Goal: Information Seeking & Learning: Learn about a topic

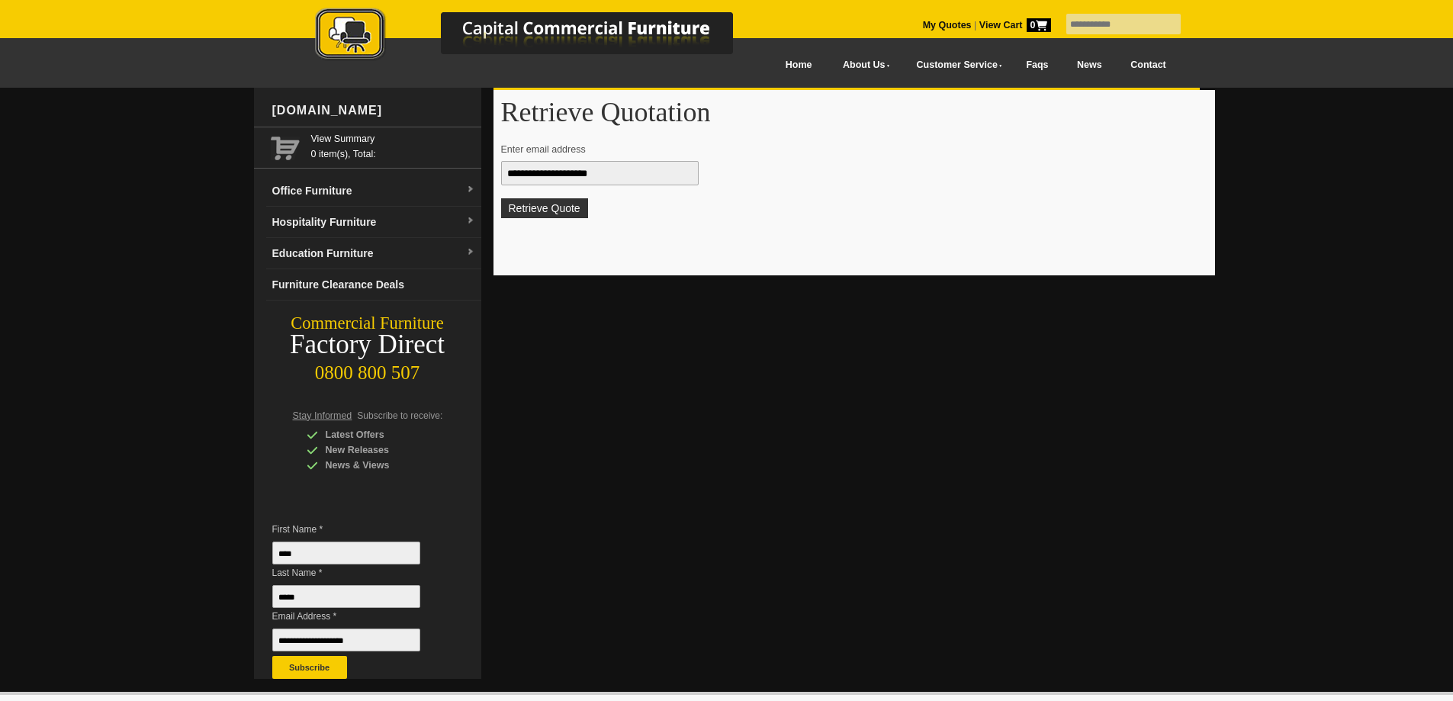
click at [538, 204] on button "Retrieve Quote" at bounding box center [544, 208] width 87 height 20
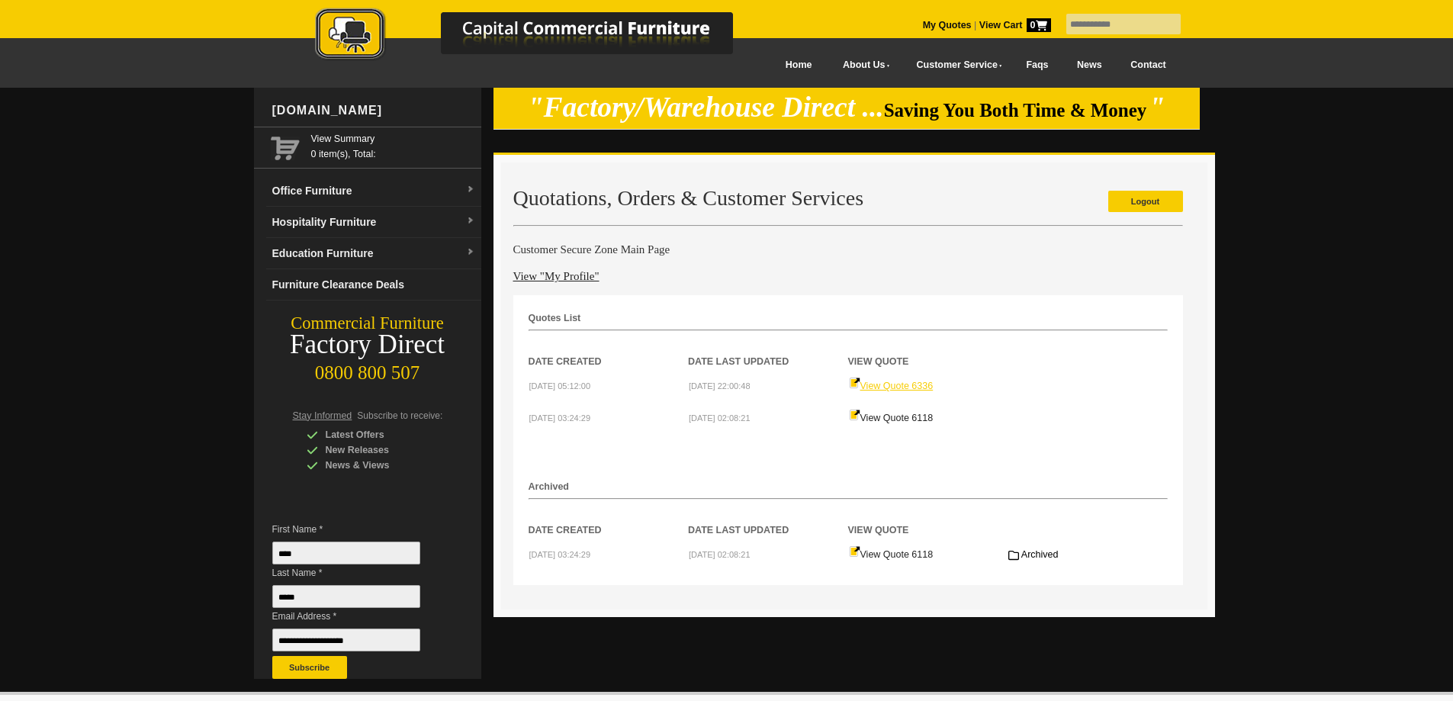
click at [898, 385] on link "View Quote 6336" at bounding box center [891, 386] width 85 height 11
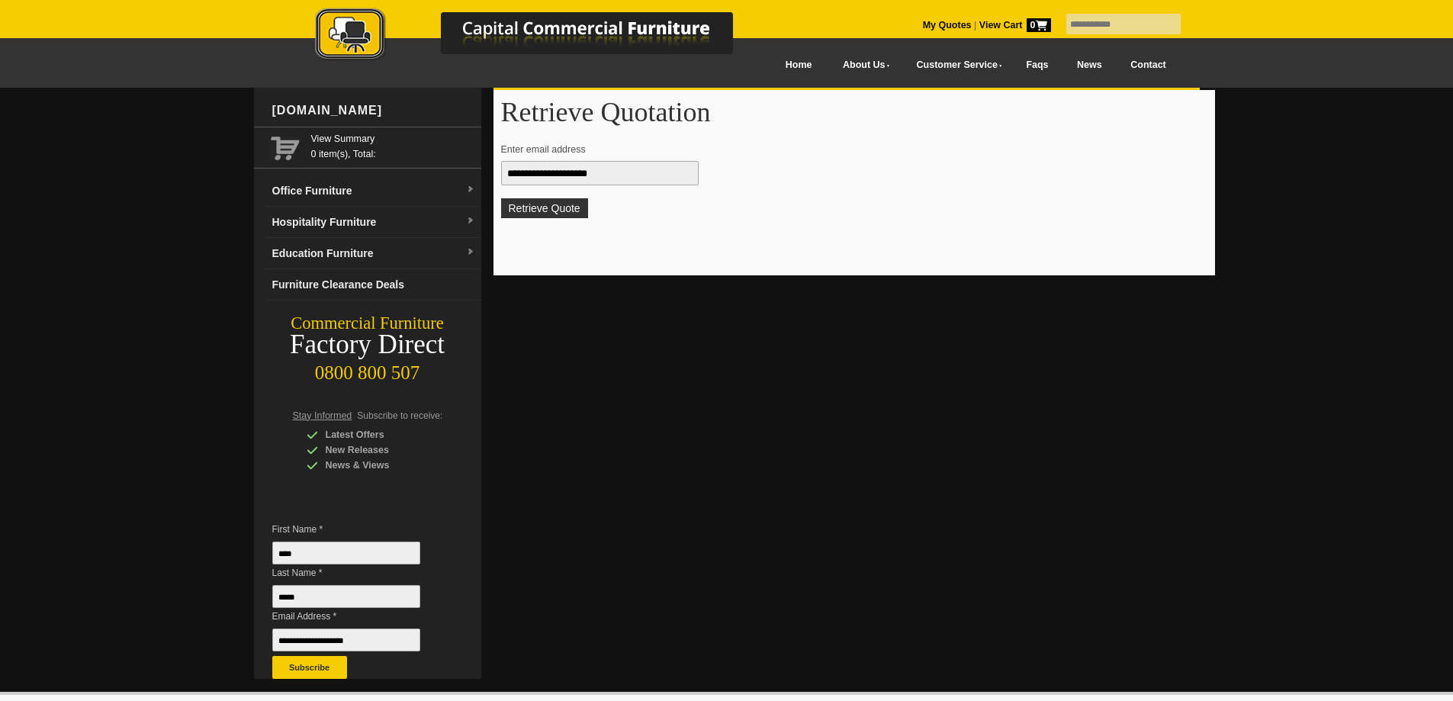
click at [567, 209] on button "Retrieve Quote" at bounding box center [544, 208] width 87 height 20
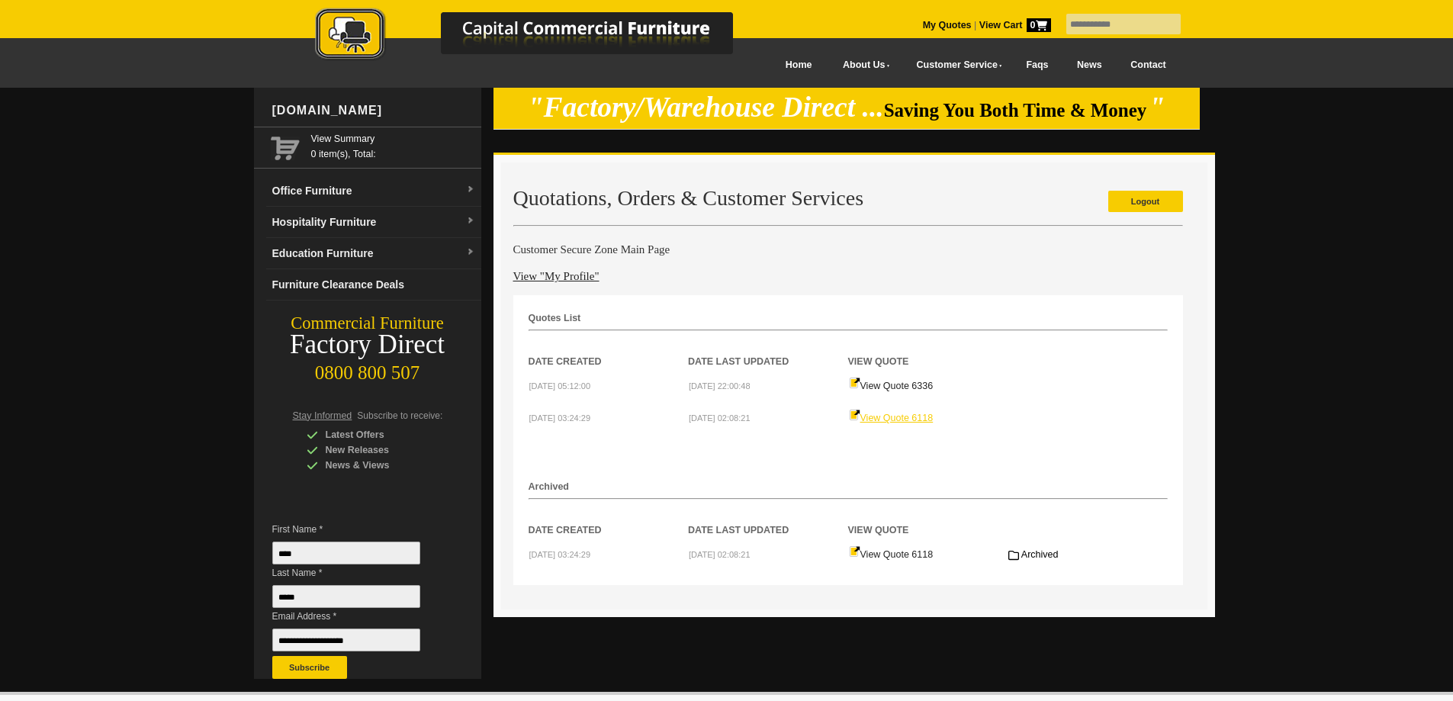
click at [913, 416] on link "View Quote 6118" at bounding box center [891, 418] width 85 height 11
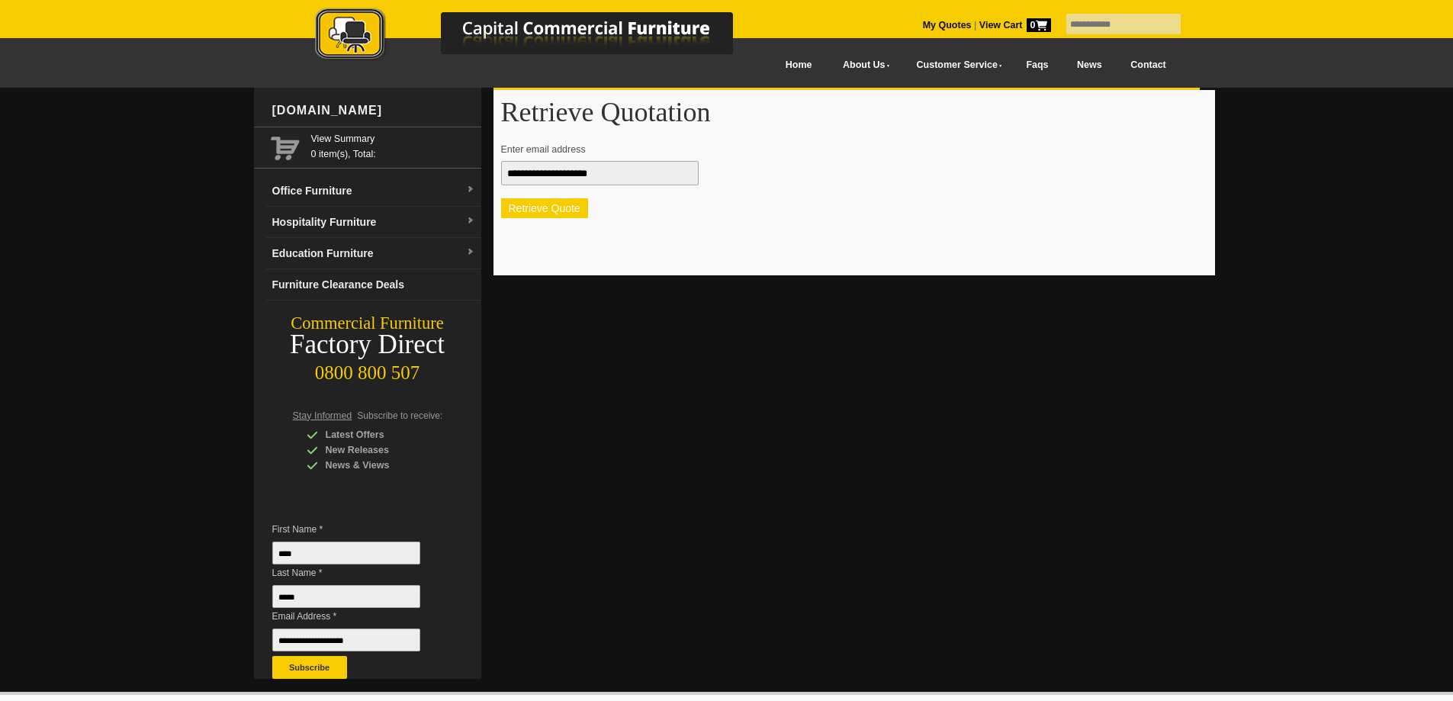
click at [562, 207] on button "Retrieve Quote" at bounding box center [544, 208] width 87 height 20
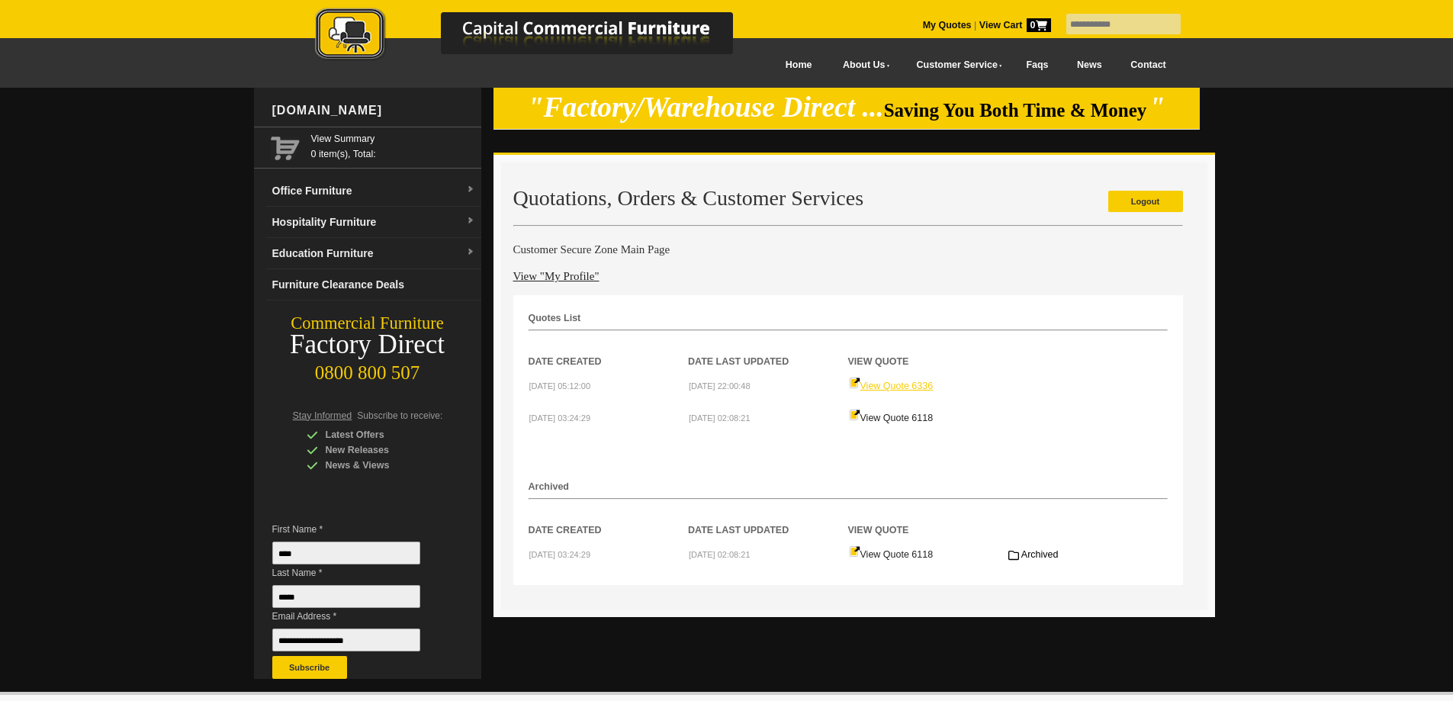
click at [921, 387] on link "View Quote 6336" at bounding box center [891, 386] width 85 height 11
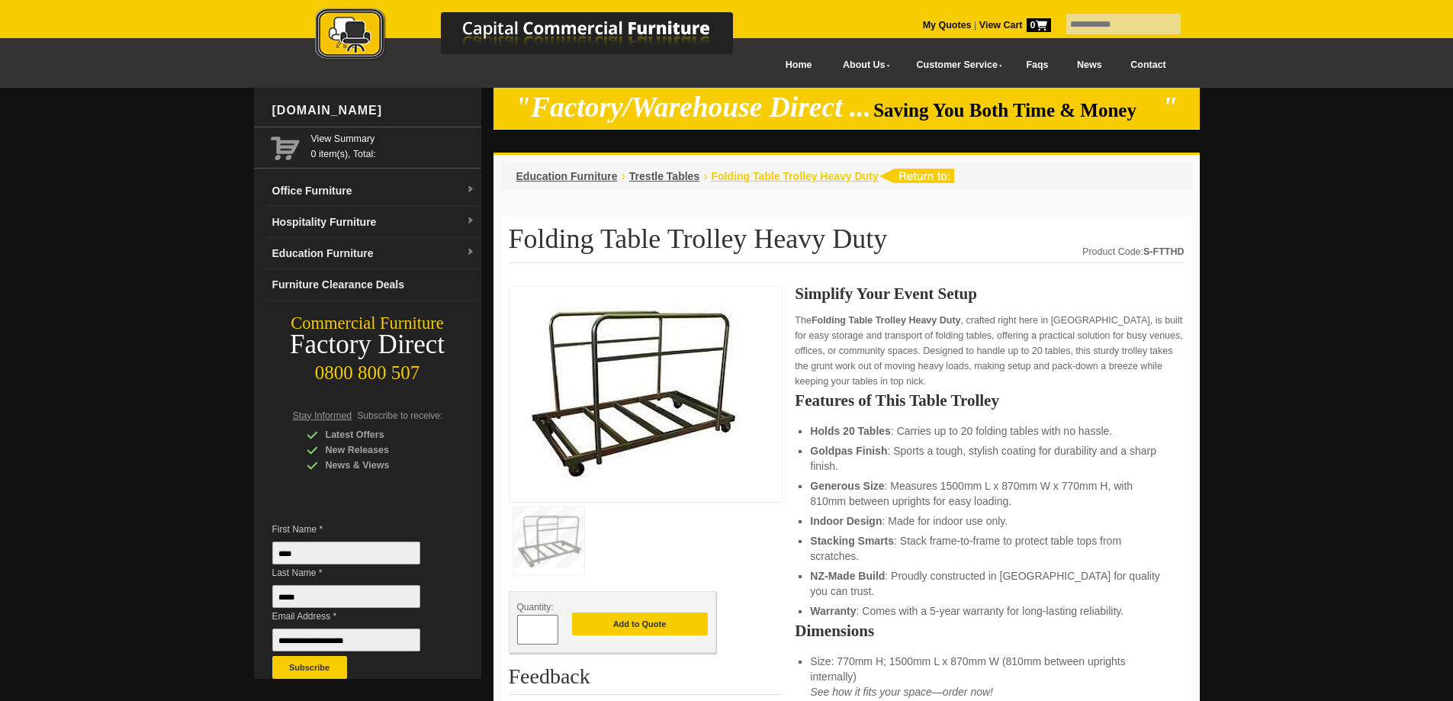
click at [790, 173] on span "Folding Table Trolley Heavy Duty" at bounding box center [794, 176] width 167 height 12
click at [674, 176] on span "Trestle Tables" at bounding box center [664, 176] width 70 height 12
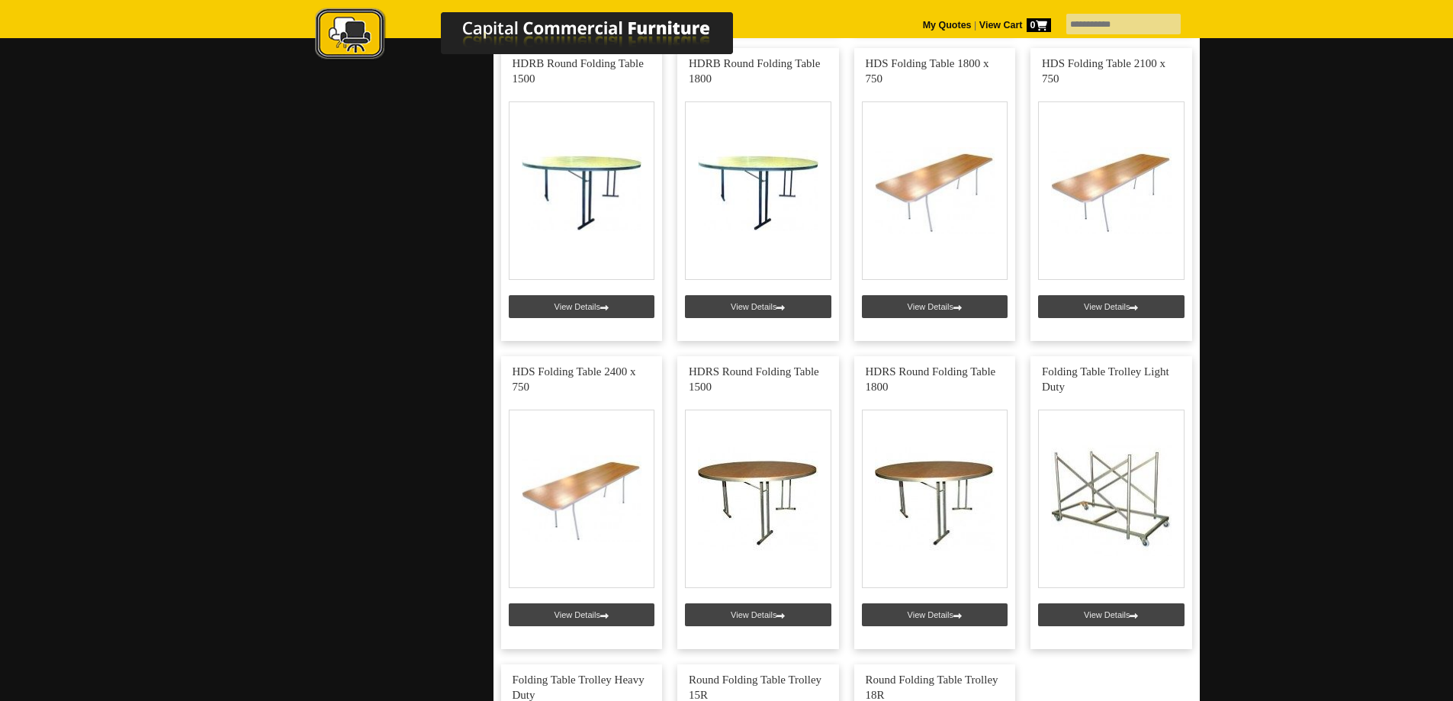
scroll to position [1322, 0]
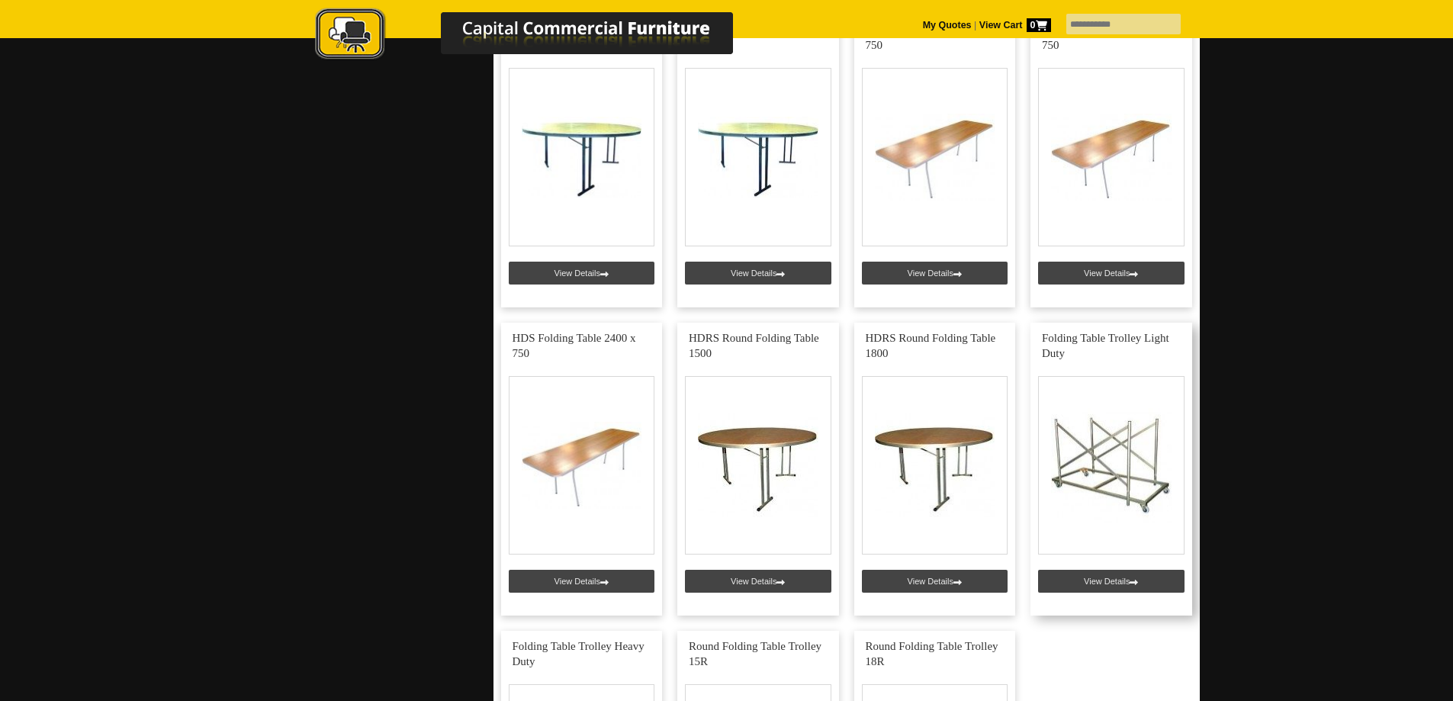
click at [1141, 583] on link at bounding box center [1111, 469] width 162 height 293
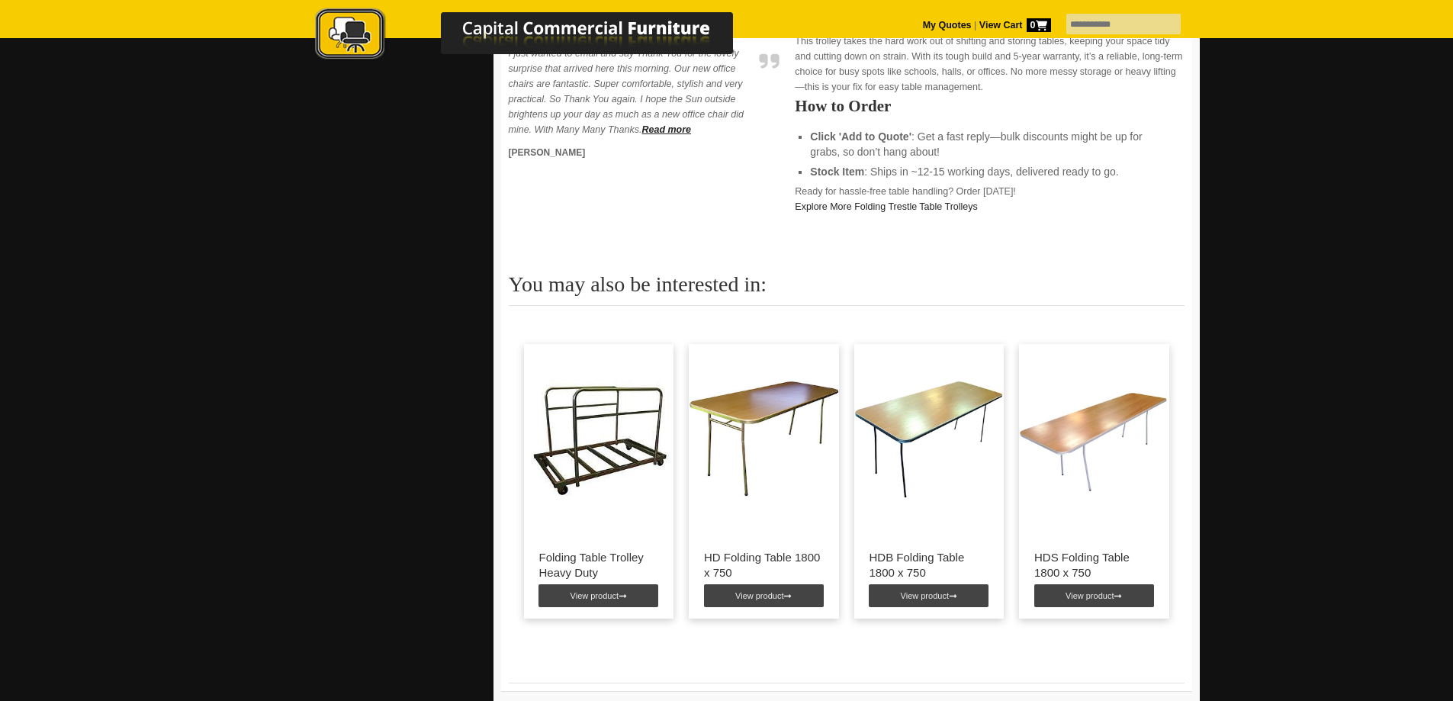
scroll to position [711, 0]
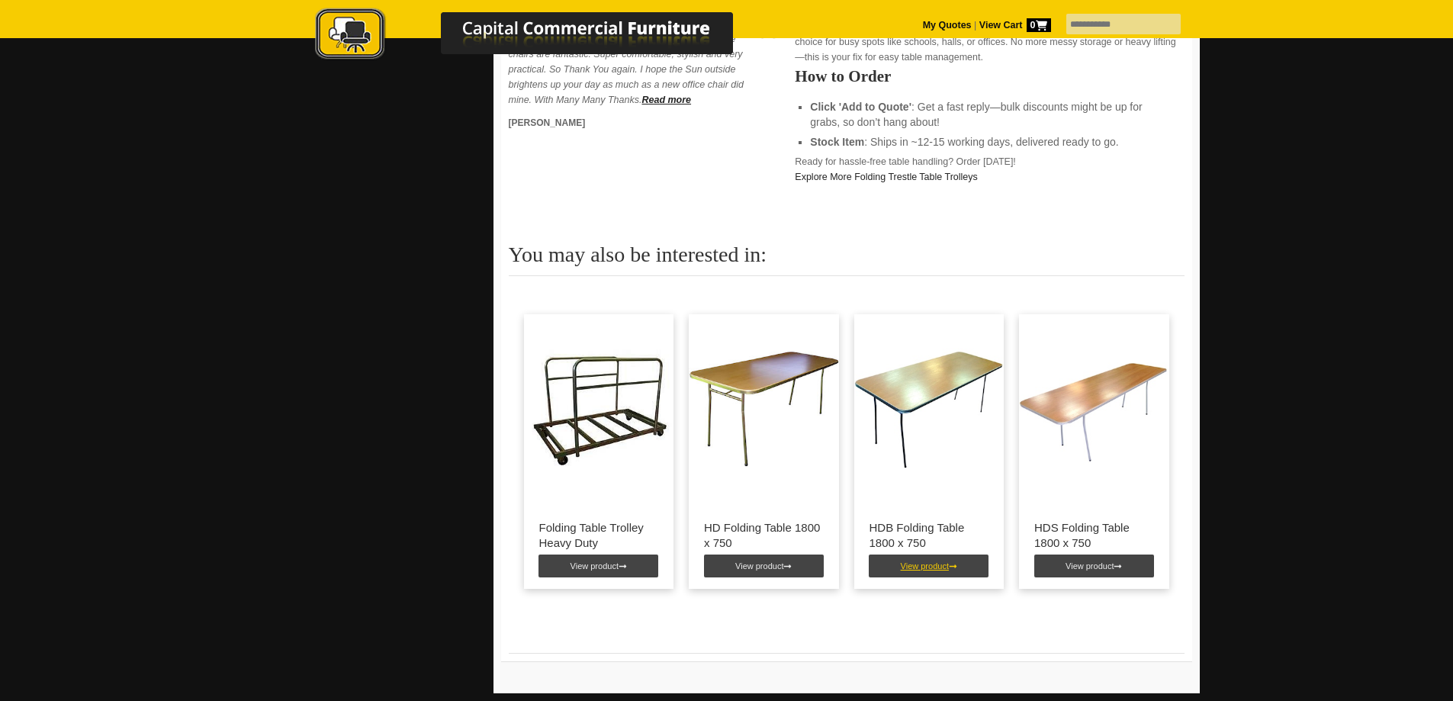
click at [922, 554] on link "View product" at bounding box center [929, 565] width 120 height 23
